Goal: Task Accomplishment & Management: Complete application form

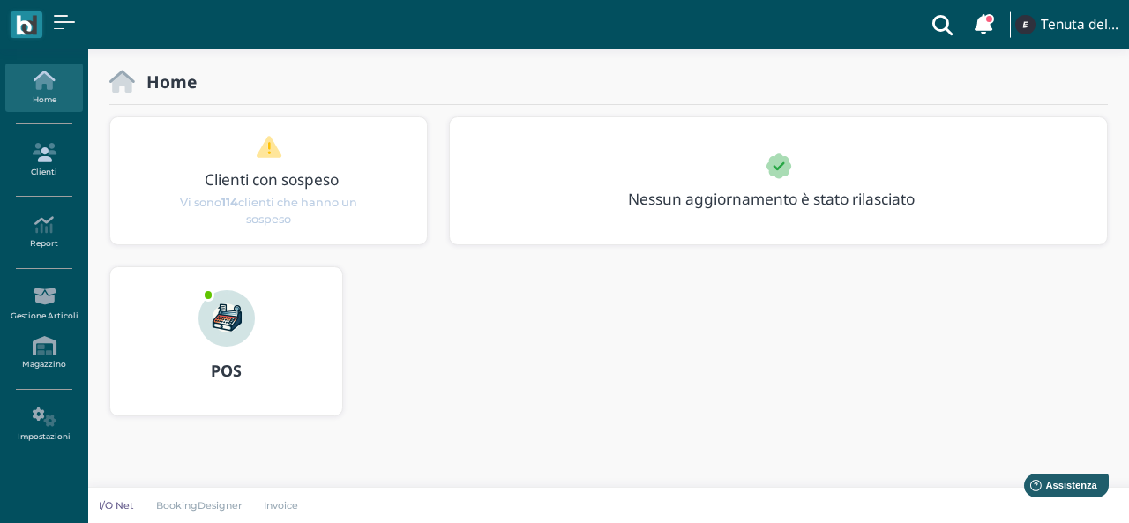
click at [53, 148] on icon at bounding box center [43, 152] width 77 height 19
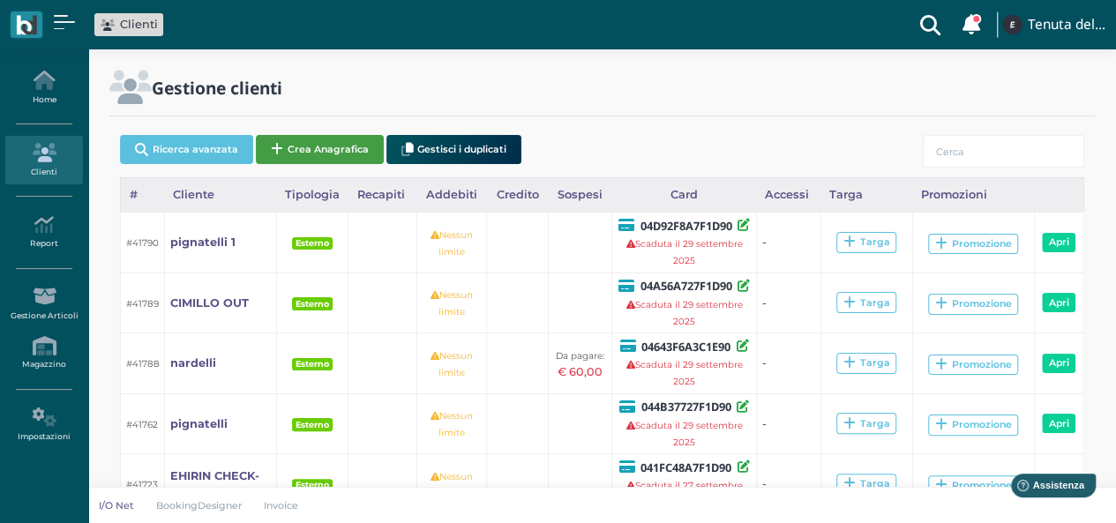
click at [321, 149] on button "Crea Anagrafica" at bounding box center [320, 149] width 128 height 29
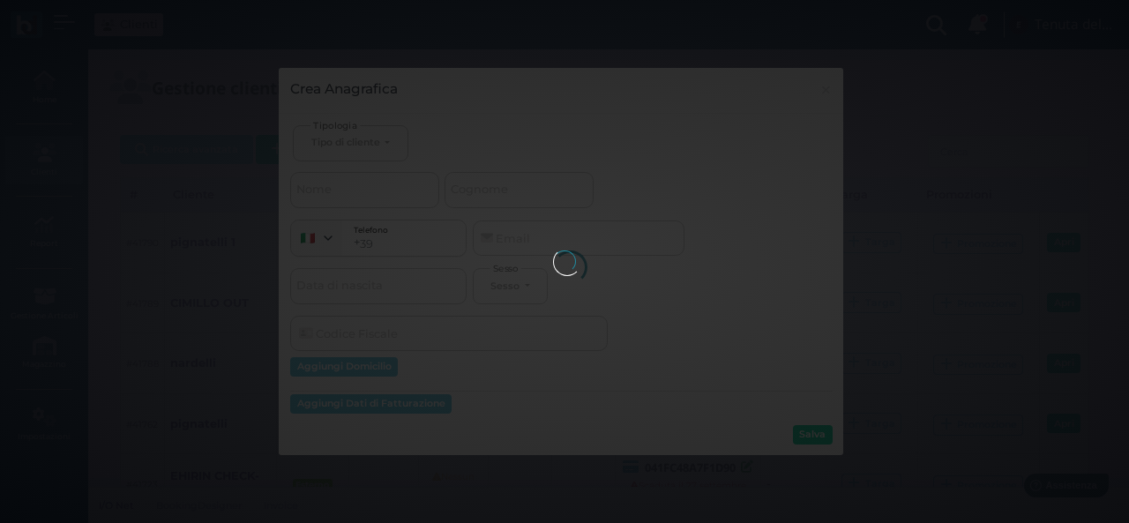
select select
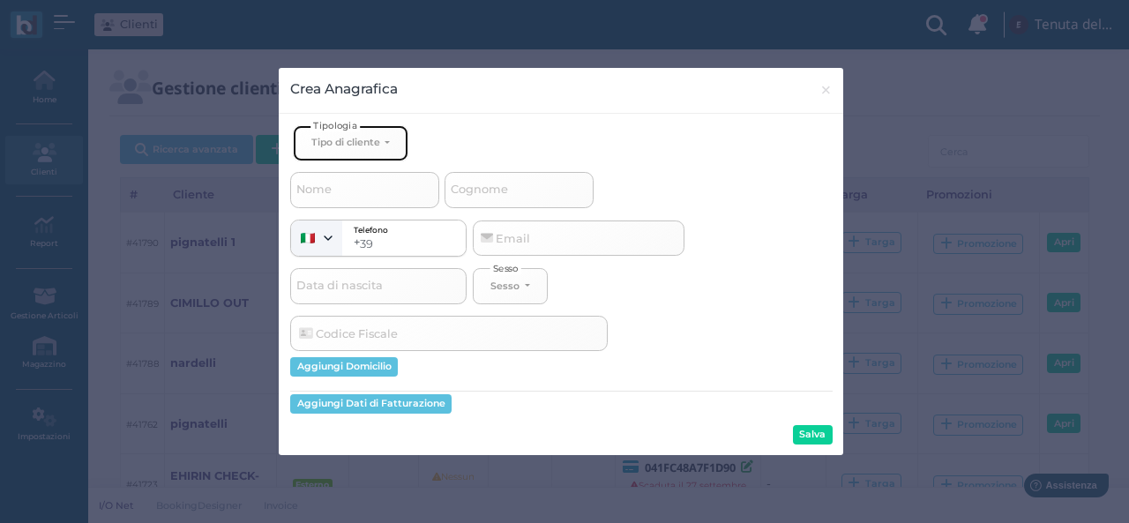
click at [358, 141] on div "Tipo di cliente" at bounding box center [345, 142] width 69 height 12
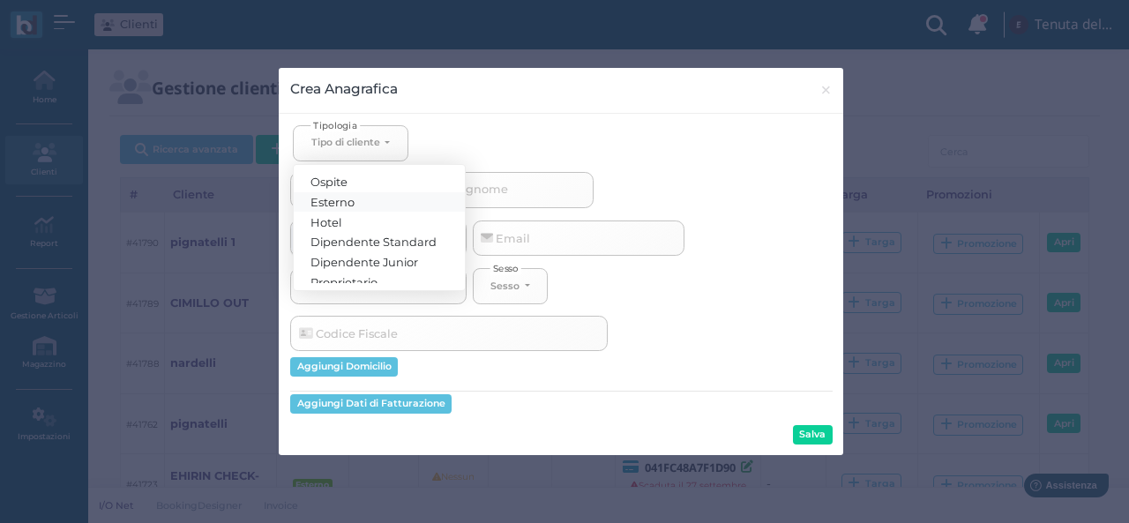
click at [347, 199] on span "Esterno" at bounding box center [333, 201] width 44 height 14
select select "[object Object]"
select select
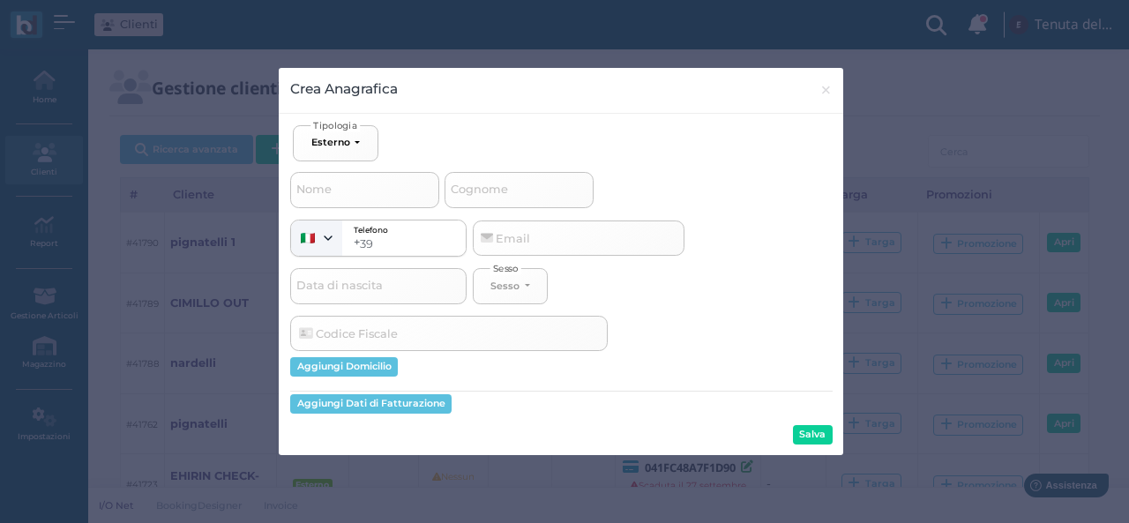
click at [478, 187] on span "Cognome" at bounding box center [479, 190] width 63 height 22
click at [478, 187] on input "Cognome" at bounding box center [519, 189] width 149 height 35
type input "s"
select select
type input "sh"
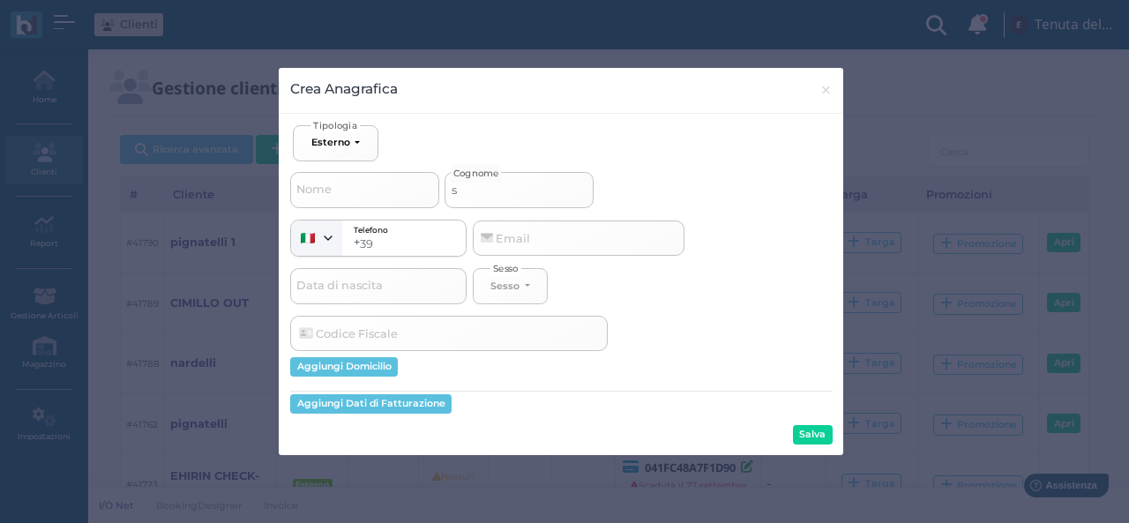
select select
type input "sha"
select select
type input "shar"
select select
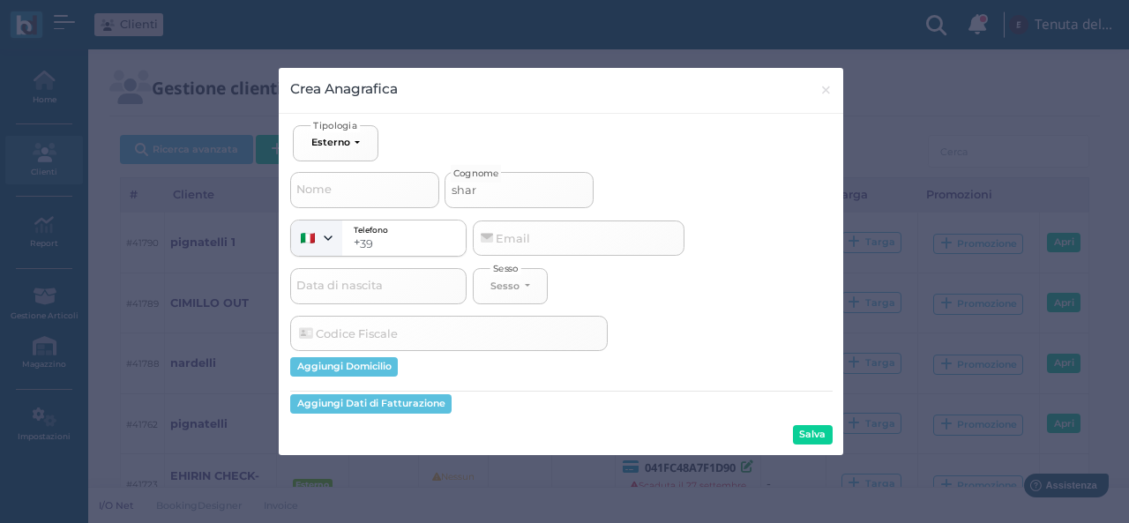
type input "sharr"
select select
type input "sharr"
select select
type input "sharr c"
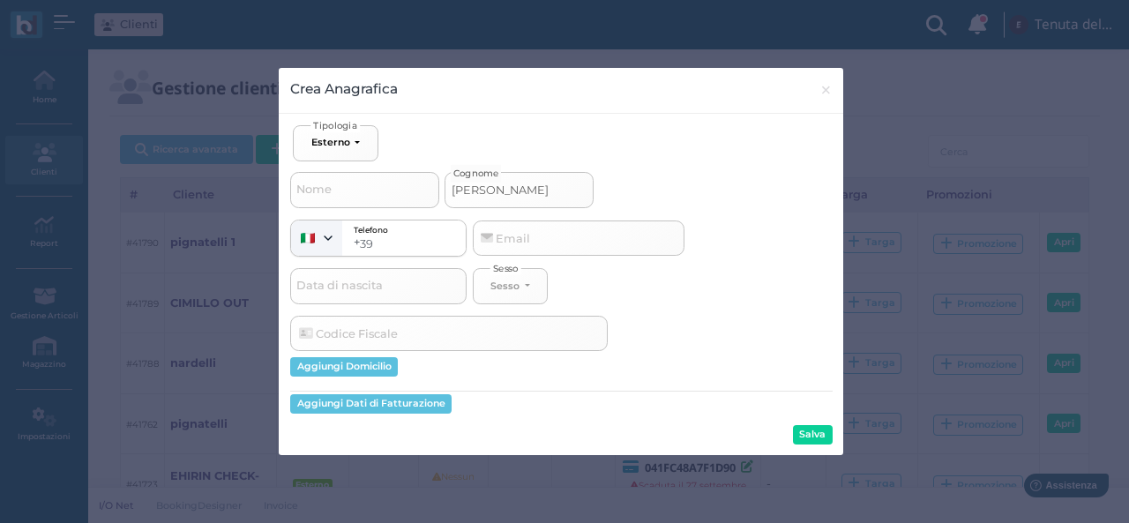
select select
type input "sharr ch"
select select
type input "sharr che"
select select
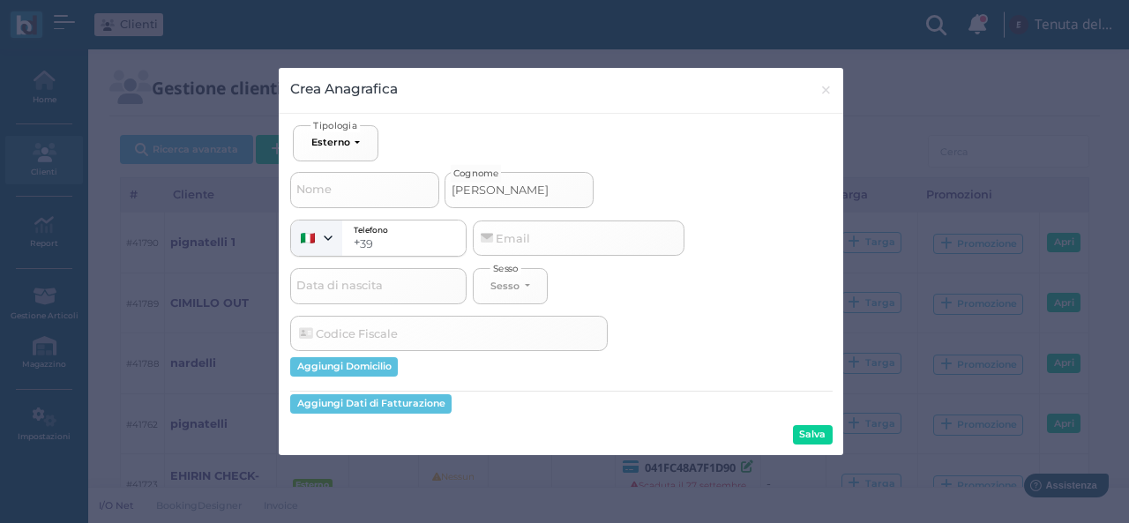
type input "sharr chec"
select select
type input "sharr check"
select select
type input "sharr check"
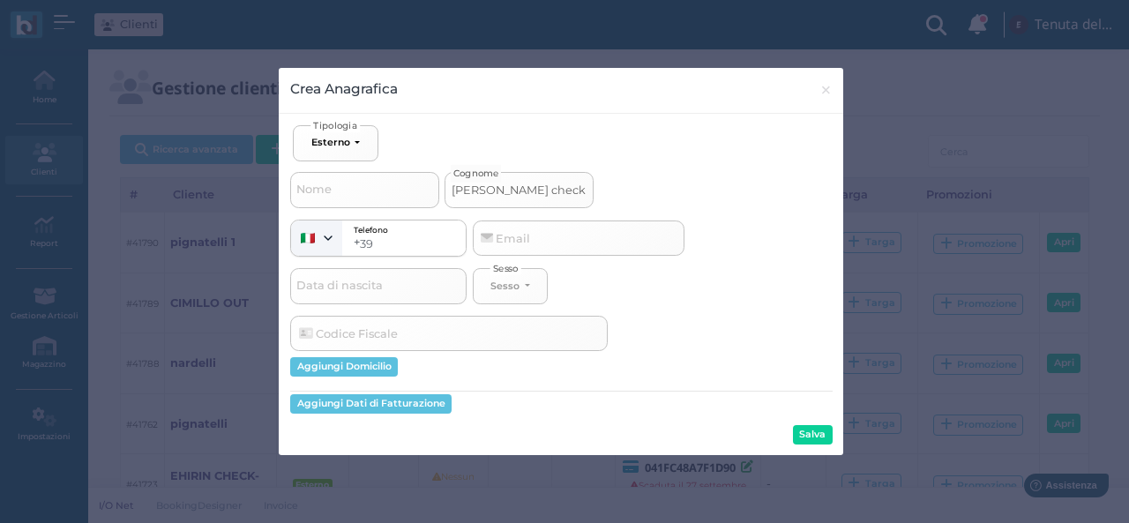
select select
type input "sharr check o"
select select
type input "sharr check ou"
select select
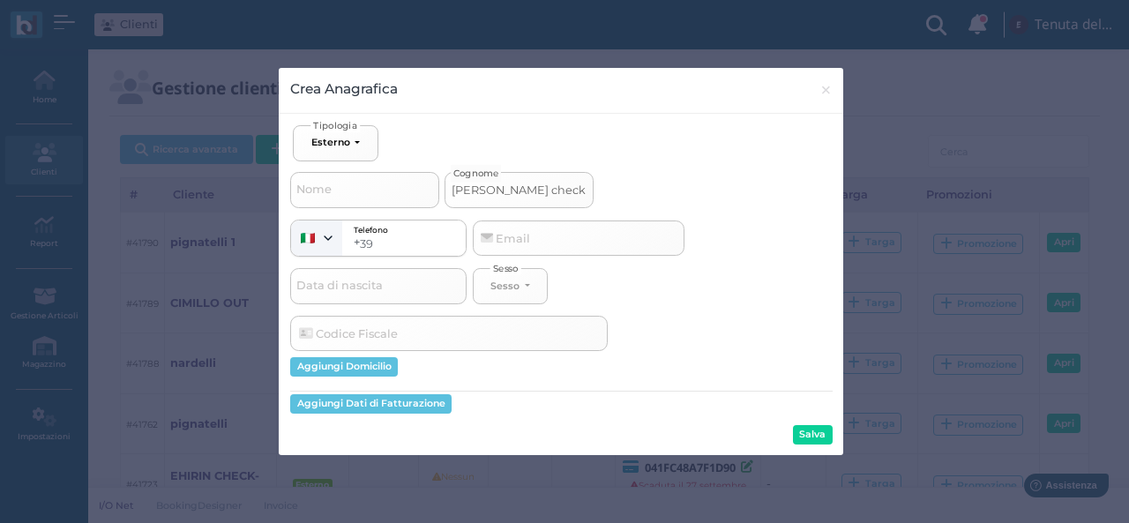
type input "[PERSON_NAME] check out"
select select
type input "[PERSON_NAME] check out"
click at [810, 435] on button "Salva" at bounding box center [813, 434] width 40 height 19
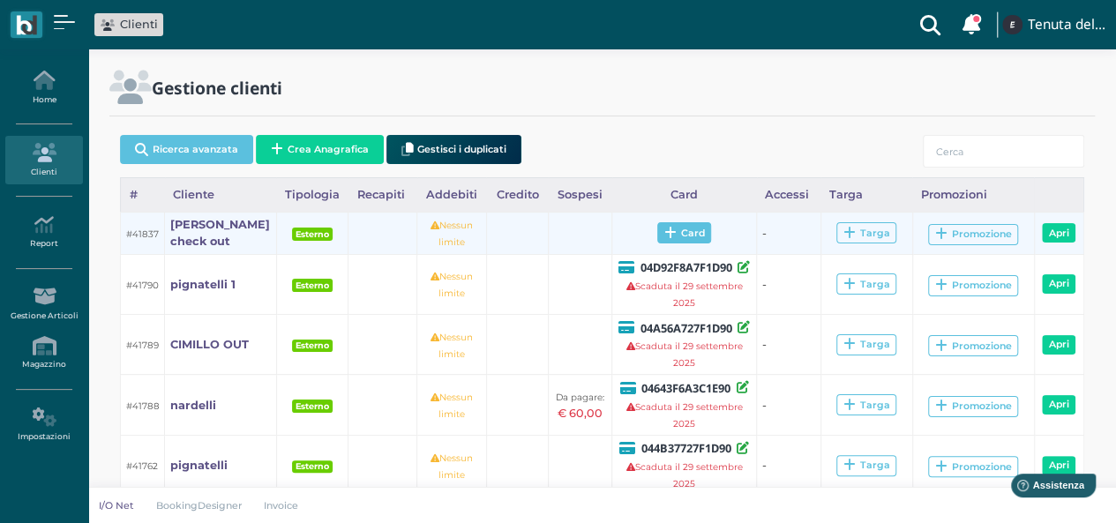
click at [677, 234] on span "Card" at bounding box center [684, 232] width 54 height 21
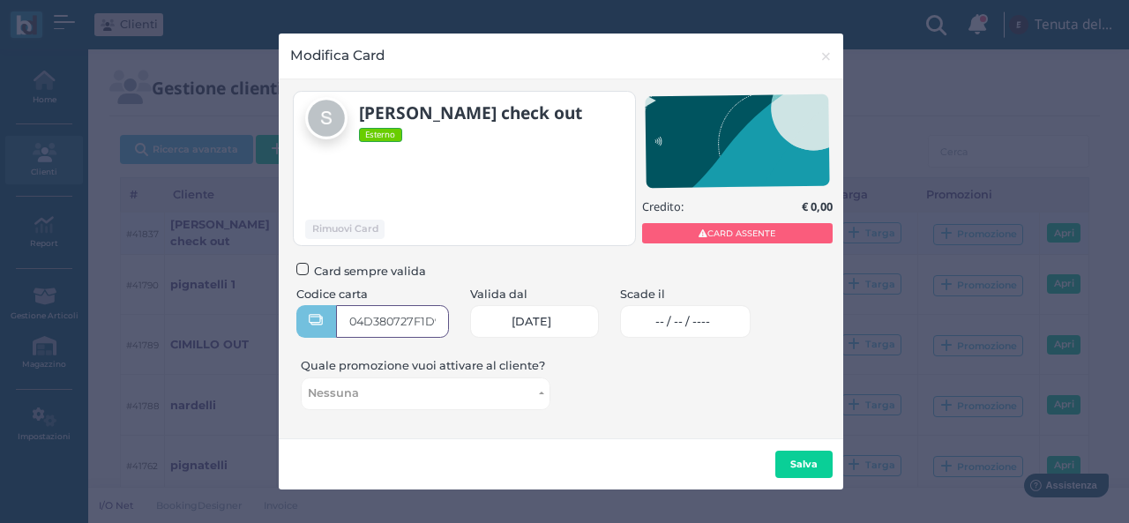
type input "04D380727F1D90"
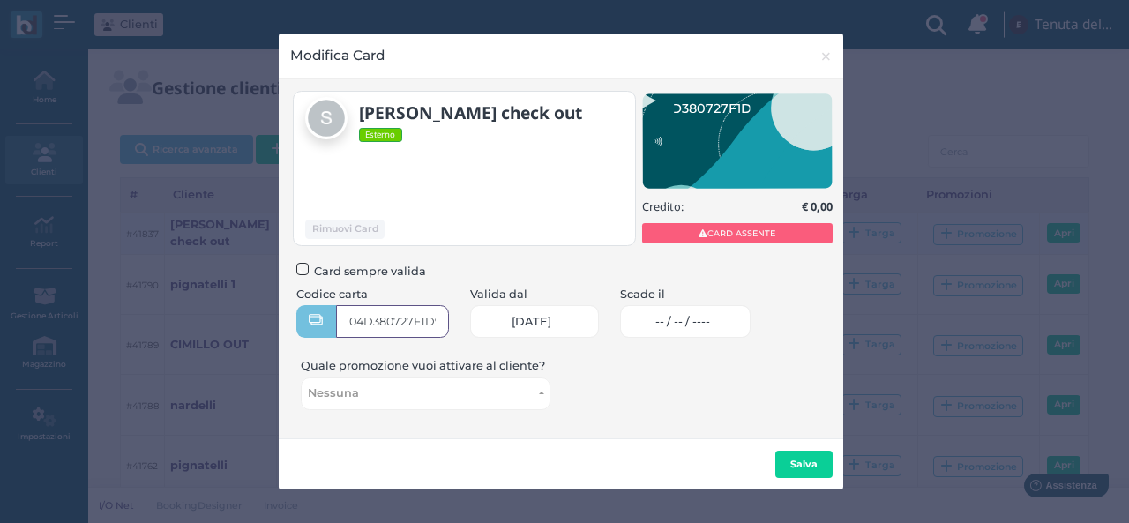
scroll to position [0, 15]
click at [702, 318] on span "-- / -- / ----" at bounding box center [682, 322] width 55 height 14
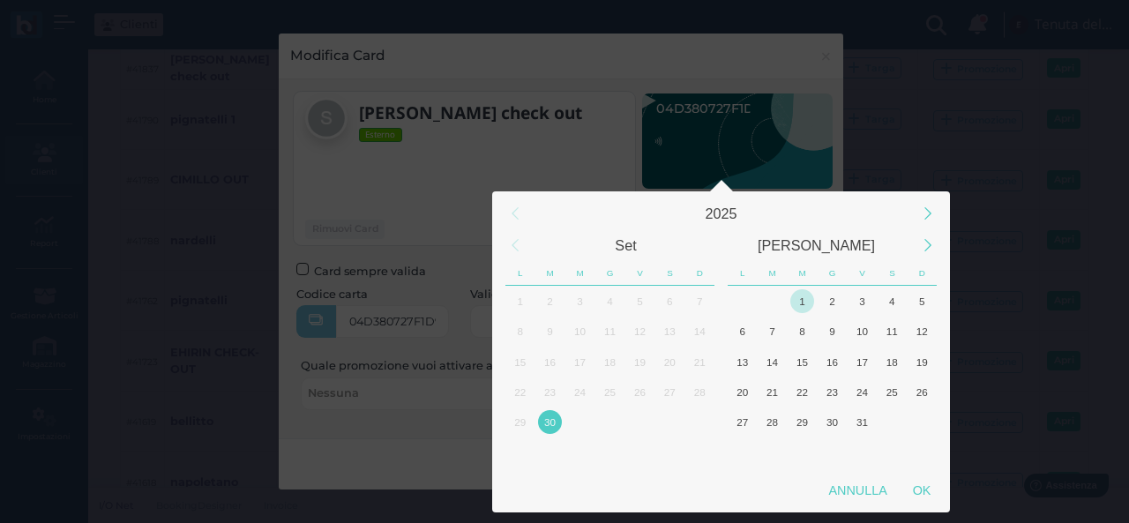
click at [797, 303] on div "1" at bounding box center [802, 301] width 24 height 24
click at [925, 492] on div "OK" at bounding box center [922, 491] width 44 height 32
type input "01/10/2025"
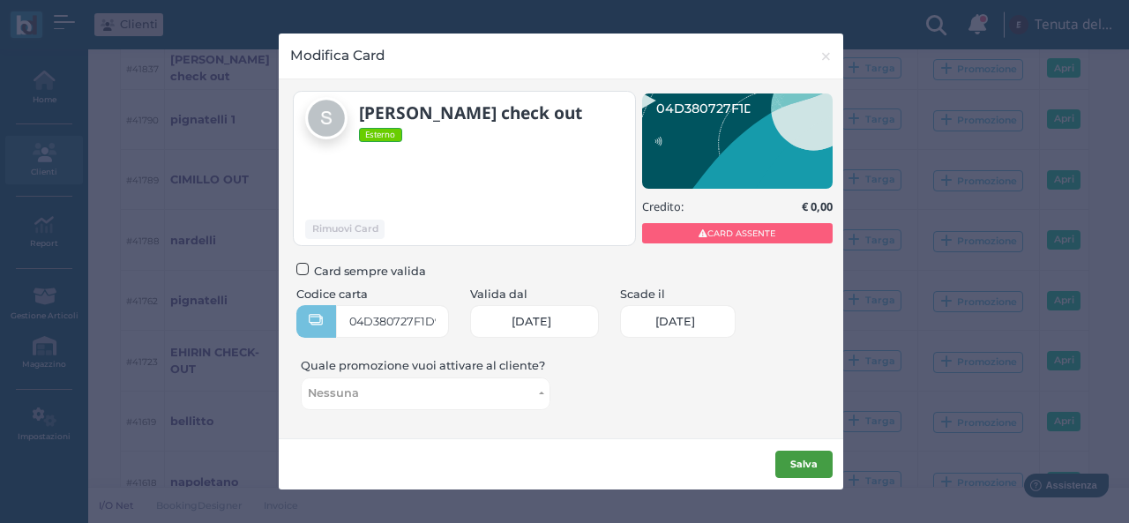
scroll to position [0, 71]
drag, startPoint x: 814, startPoint y: 453, endPoint x: 799, endPoint y: 438, distance: 20.6
click at [813, 453] on button "Salva" at bounding box center [803, 465] width 57 height 28
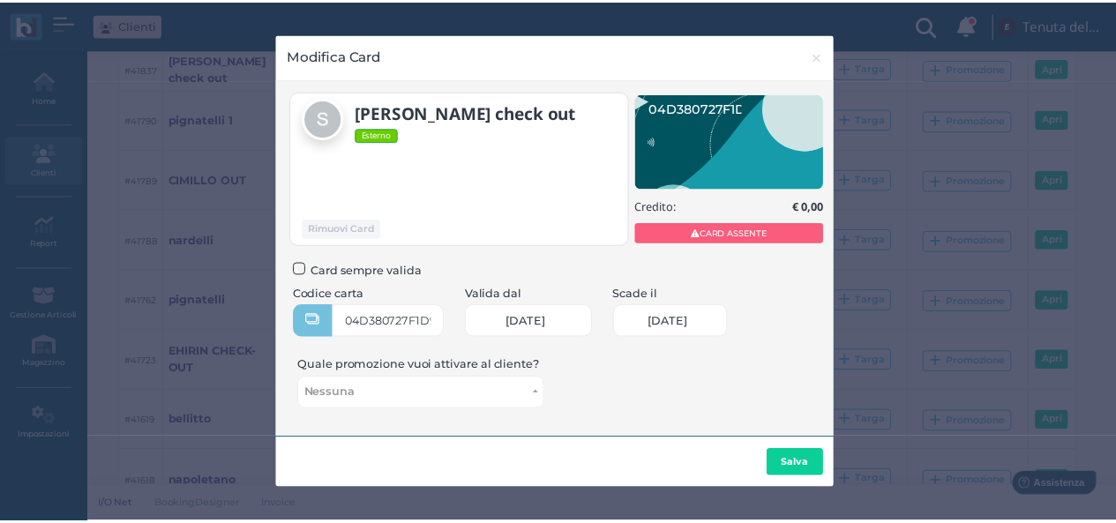
scroll to position [0, 0]
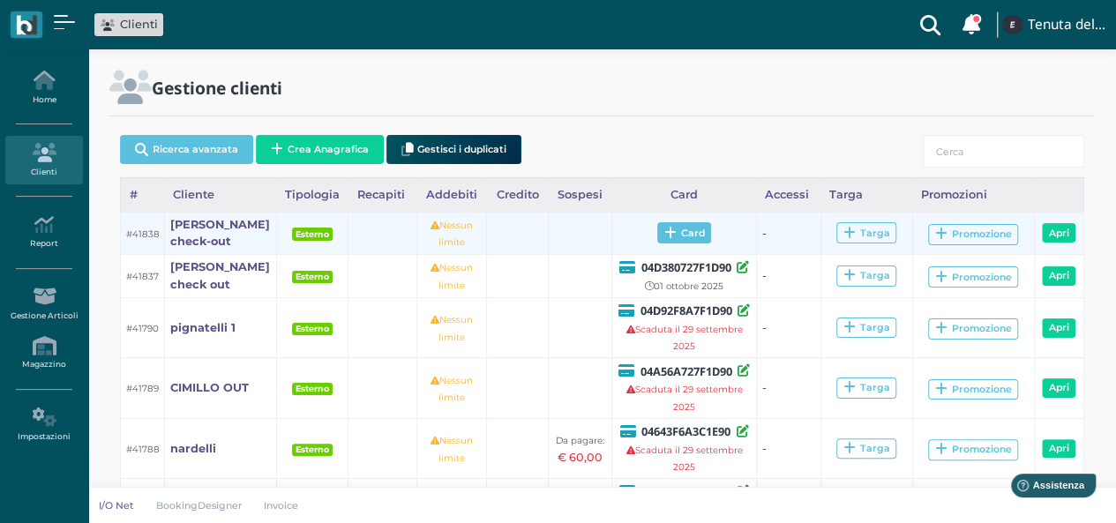
click at [675, 226] on span "Card" at bounding box center [684, 232] width 54 height 21
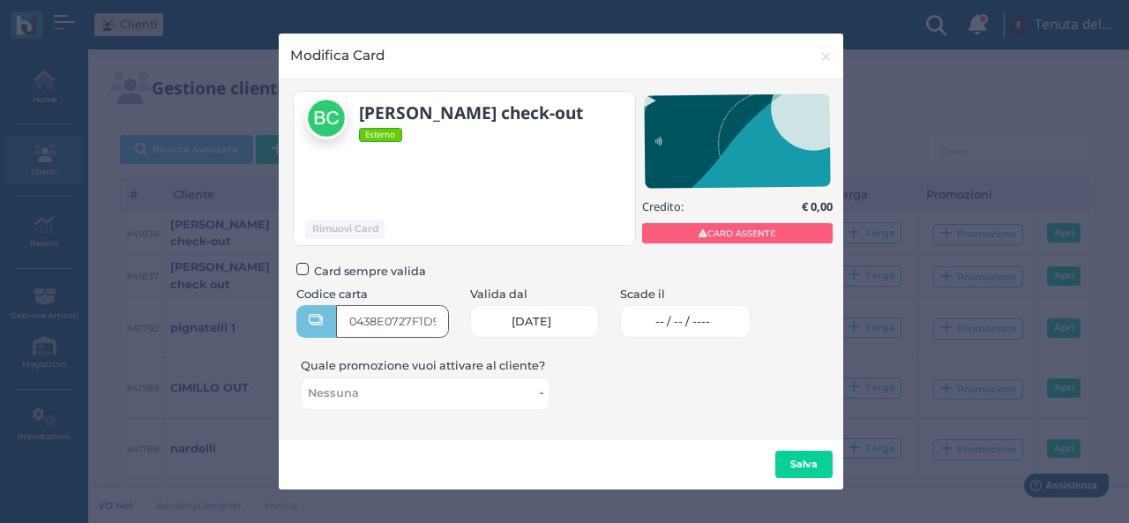
type input "0438E0727F1D91"
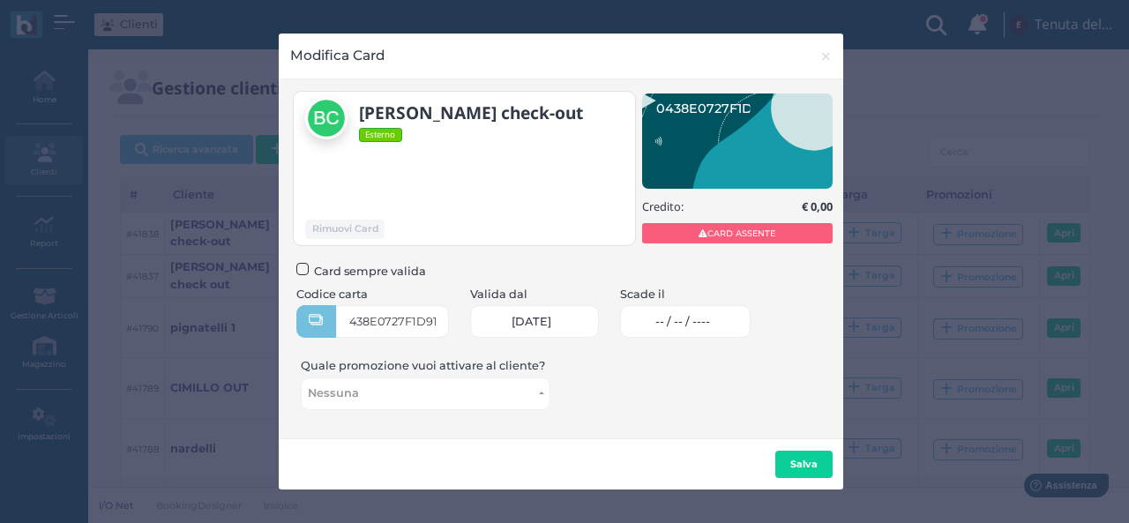
click at [703, 312] on link "-- / -- / ----" at bounding box center [685, 321] width 131 height 33
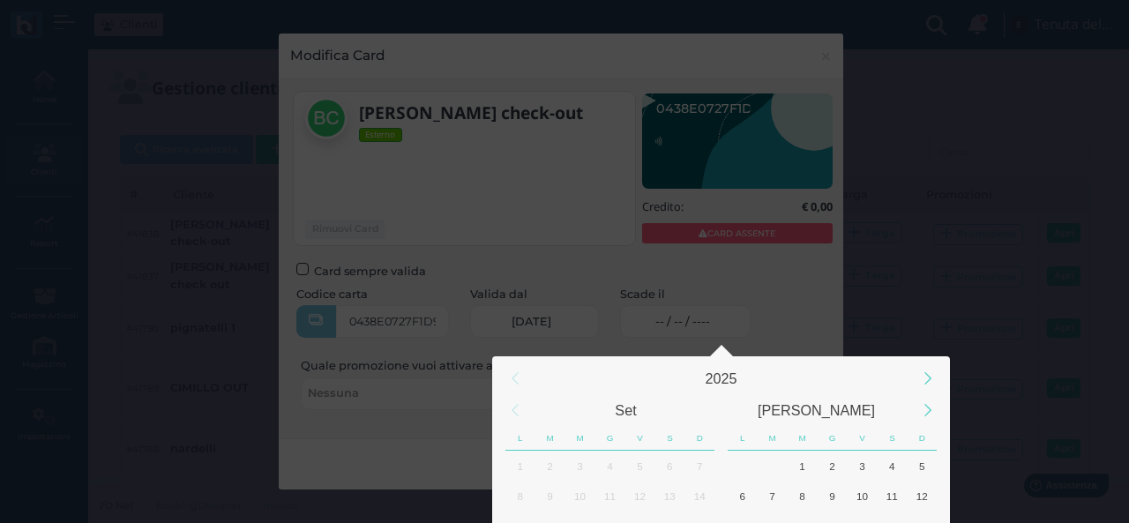
scroll to position [165, 0]
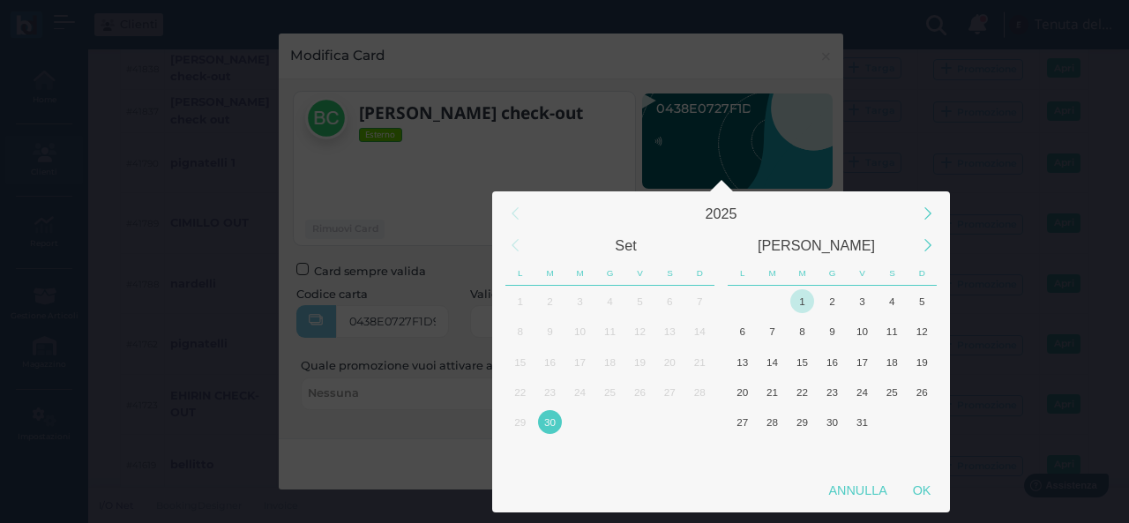
click at [796, 303] on div "1" at bounding box center [802, 301] width 24 height 24
click at [915, 487] on div "OK" at bounding box center [922, 491] width 44 height 32
type input "01/10/2025"
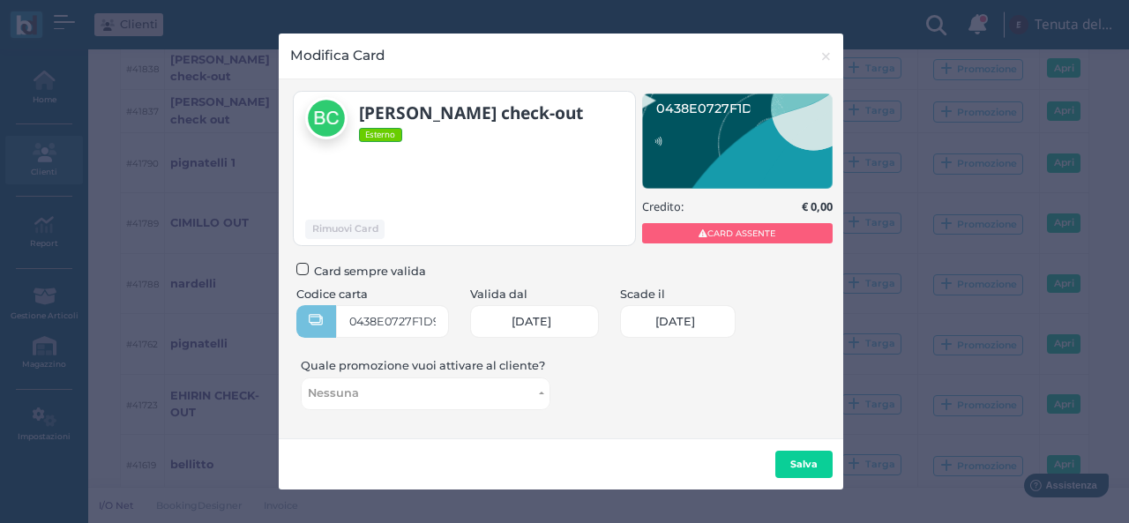
scroll to position [0, 71]
click at [799, 467] on b "Salva" at bounding box center [803, 464] width 27 height 12
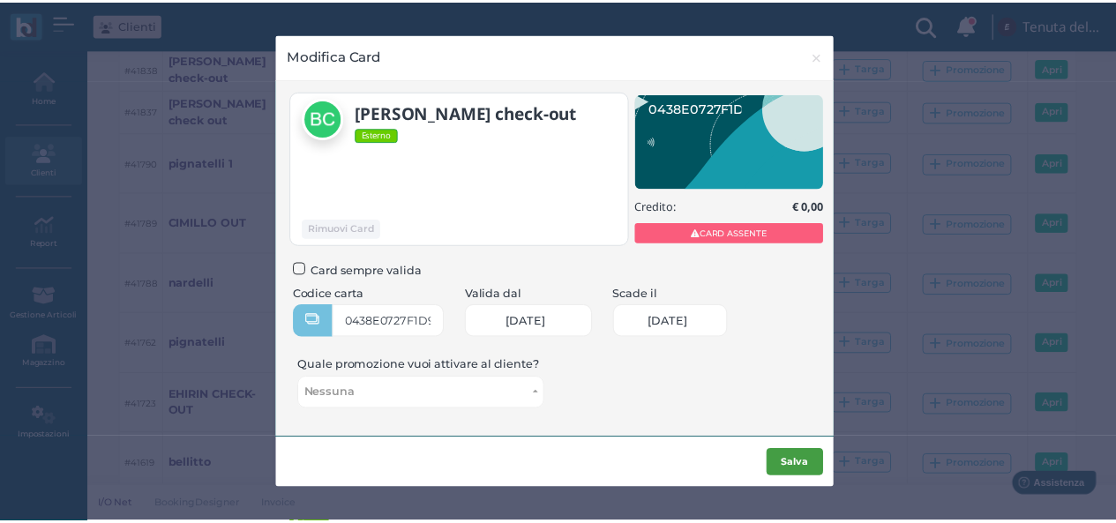
scroll to position [0, 0]
